Goal: Transaction & Acquisition: Purchase product/service

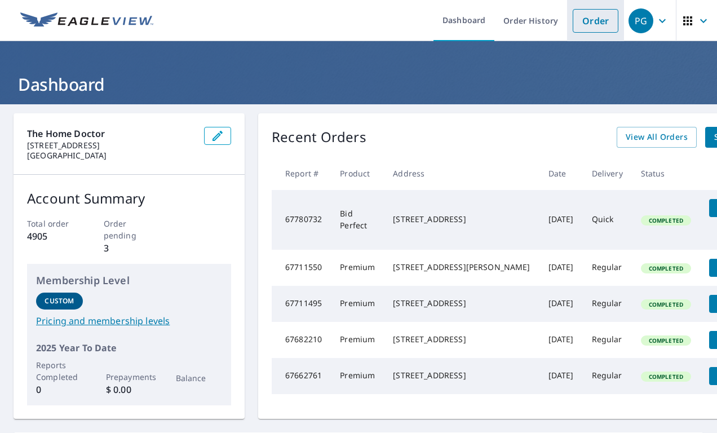
click at [609, 24] on link "Order" at bounding box center [596, 21] width 46 height 24
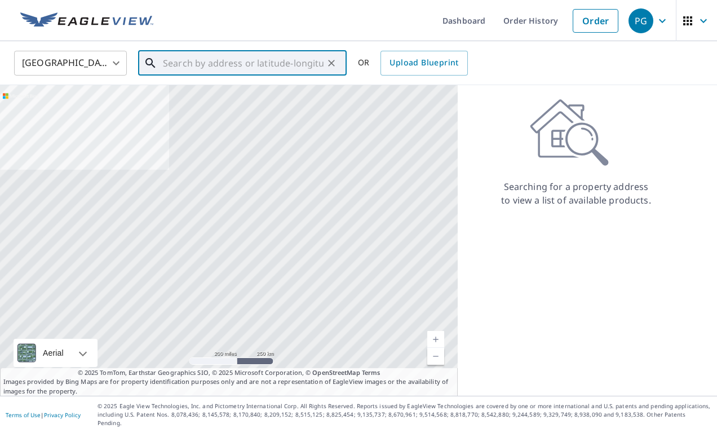
click at [170, 67] on input "text" at bounding box center [243, 63] width 161 height 32
paste input "[STREET_ADDRESS]"
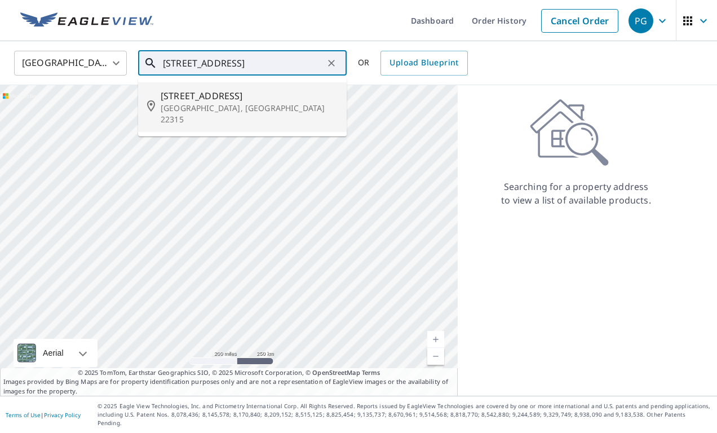
click at [195, 103] on p "[GEOGRAPHIC_DATA], [GEOGRAPHIC_DATA] 22315" at bounding box center [249, 114] width 177 height 23
type input "[STREET_ADDRESS]"
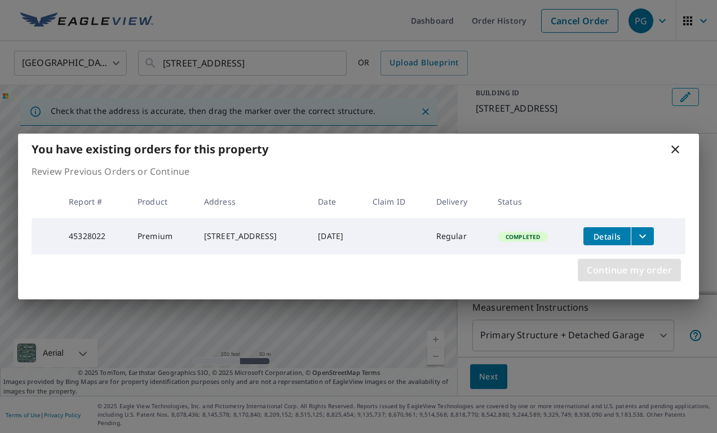
scroll to position [63, 0]
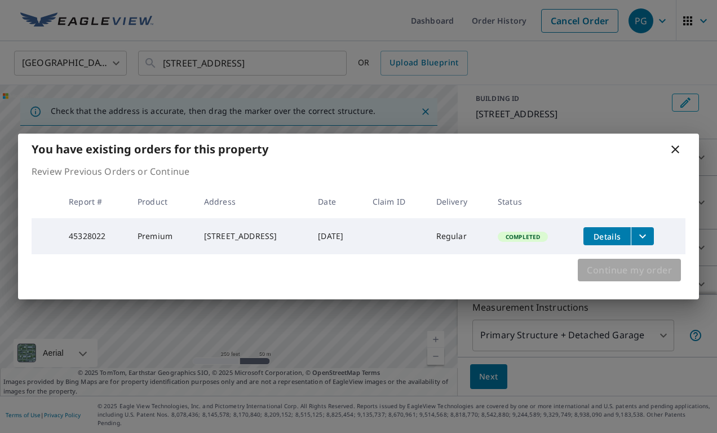
click at [617, 276] on span "Continue my order" at bounding box center [629, 270] width 85 height 16
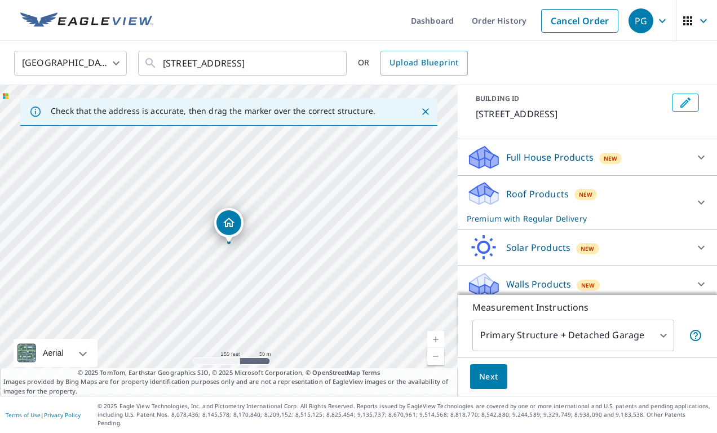
scroll to position [0, 0]
click at [492, 384] on span "Next" at bounding box center [488, 377] width 19 height 14
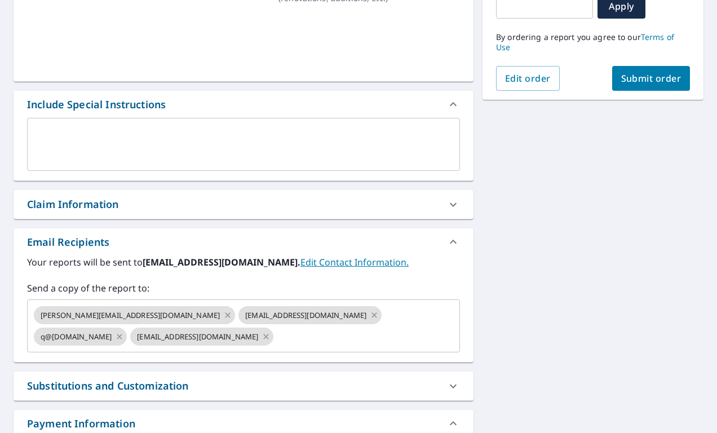
scroll to position [239, 0]
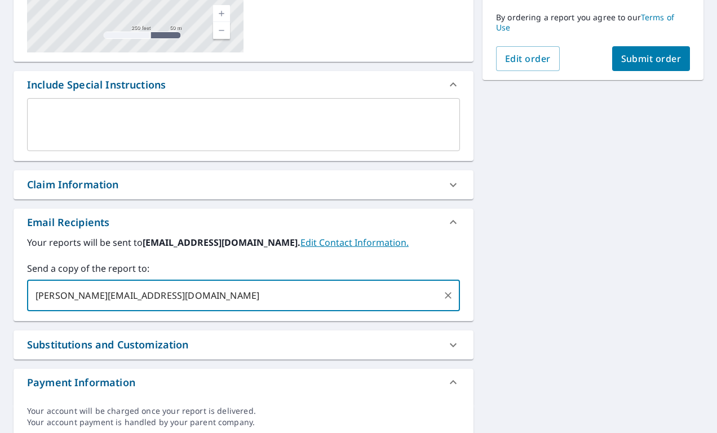
type input "[PERSON_NAME][EMAIL_ADDRESS][DOMAIN_NAME]"
click at [608, 294] on div "[STREET_ADDRESS] Aerial Road A standard road map Aerial A detailed look from ab…" at bounding box center [358, 155] width 717 height 581
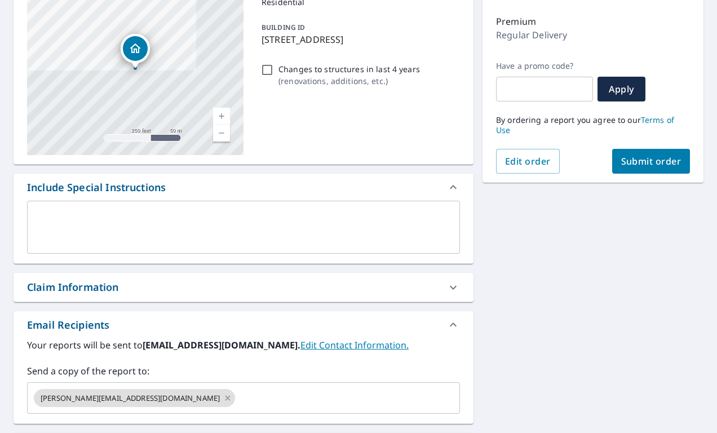
scroll to position [83, 0]
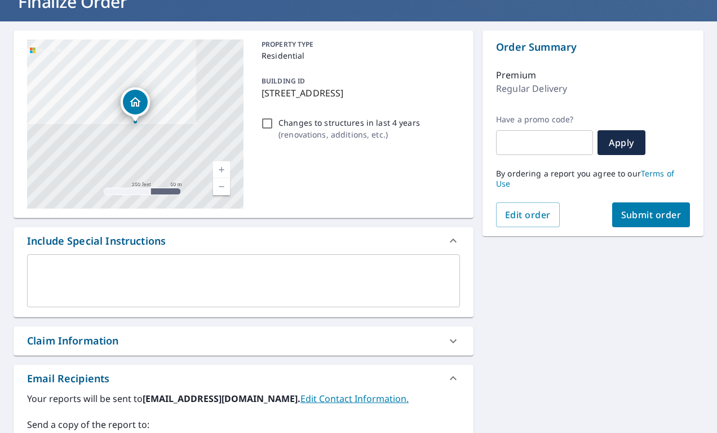
click at [644, 209] on span "Submit order" at bounding box center [651, 215] width 60 height 12
